Goal: Obtain resource: Download file/media

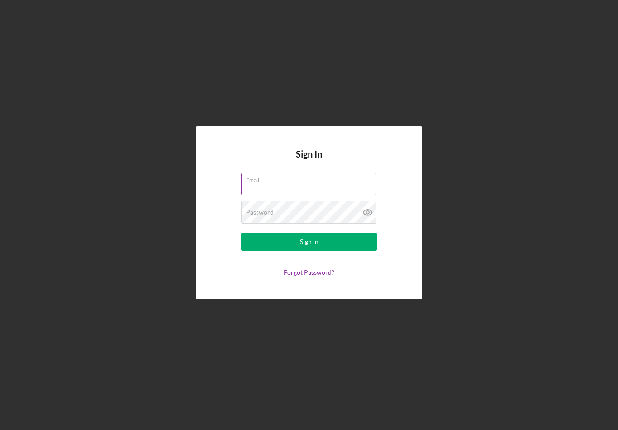
click at [303, 195] on input "Email" at bounding box center [308, 184] width 135 height 22
type input "[EMAIL_ADDRESS][DOMAIN_NAME]"
click at [309, 249] on button "Sign In" at bounding box center [309, 242] width 136 height 18
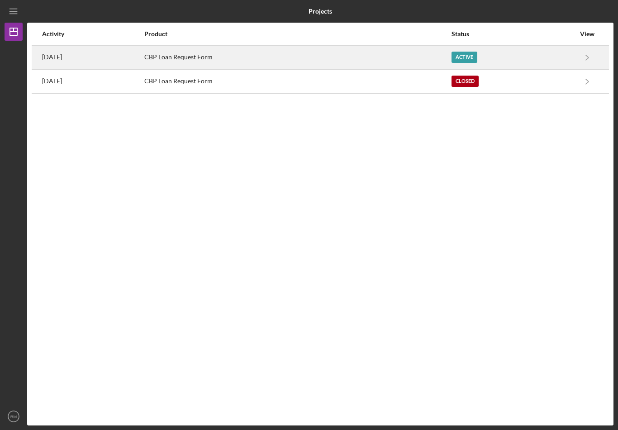
click at [473, 57] on div "Active" at bounding box center [464, 57] width 26 height 11
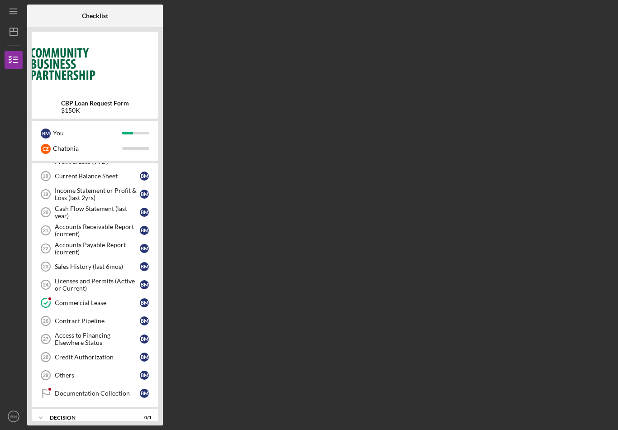
scroll to position [273, 0]
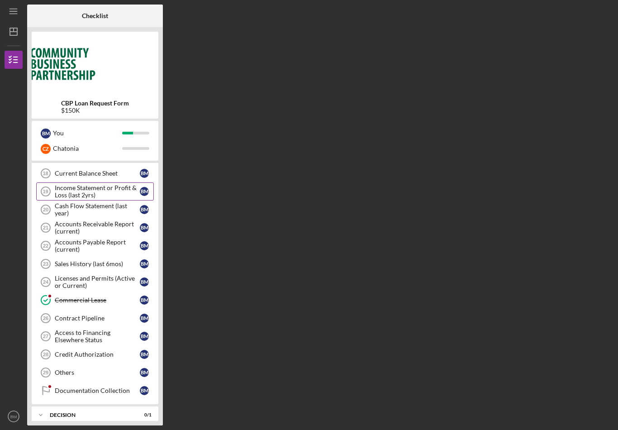
click at [76, 191] on div "Income Statement or Profit & Loss (last 2yrs)" at bounding box center [97, 191] width 85 height 14
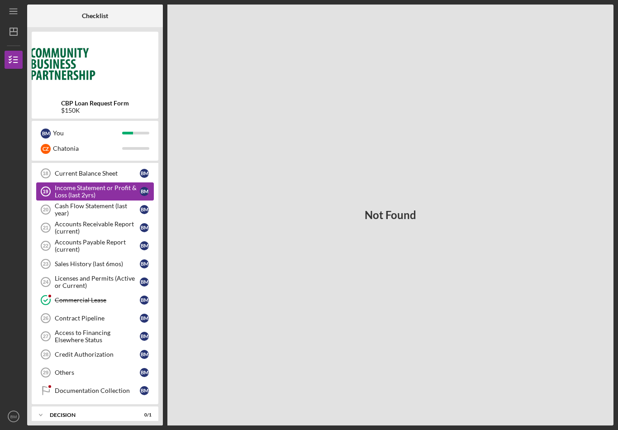
click at [86, 196] on div "Income Statement or Profit & Loss (last 2yrs)" at bounding box center [97, 191] width 85 height 14
click at [96, 174] on div "Current Balance Sheet" at bounding box center [97, 173] width 85 height 7
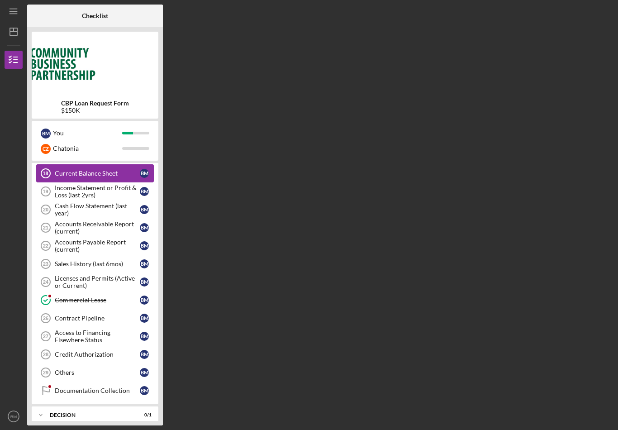
scroll to position [14, 0]
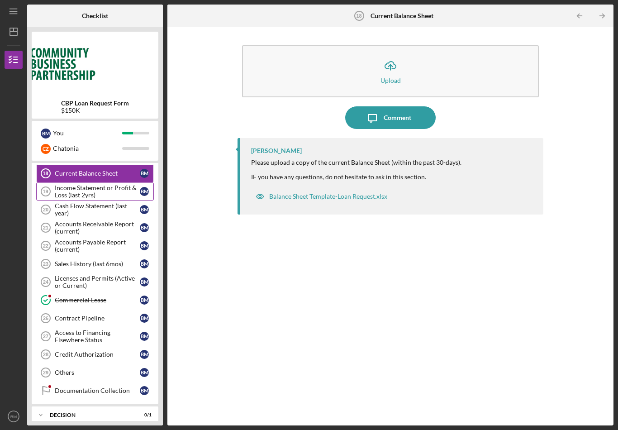
click at [96, 184] on div "Income Statement or Profit & Loss (last 2yrs)" at bounding box center [97, 191] width 85 height 14
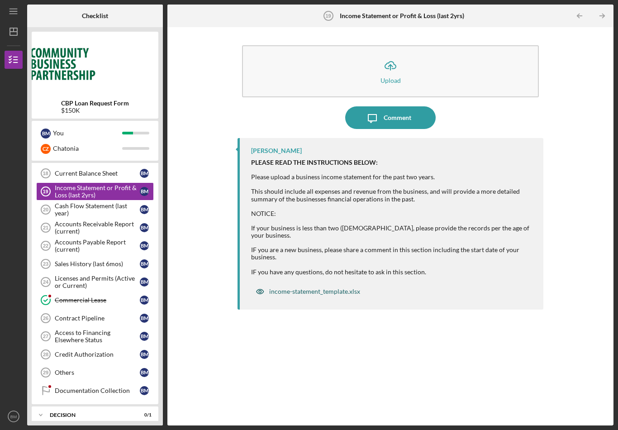
click at [298, 288] on div "income-statement_template.xlsx" at bounding box center [314, 291] width 91 height 7
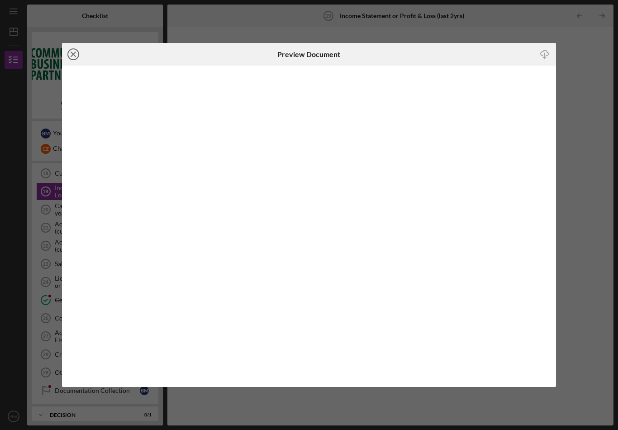
click at [71, 55] on icon "Icon/Close" at bounding box center [73, 54] width 23 height 23
